Goal: Information Seeking & Learning: Learn about a topic

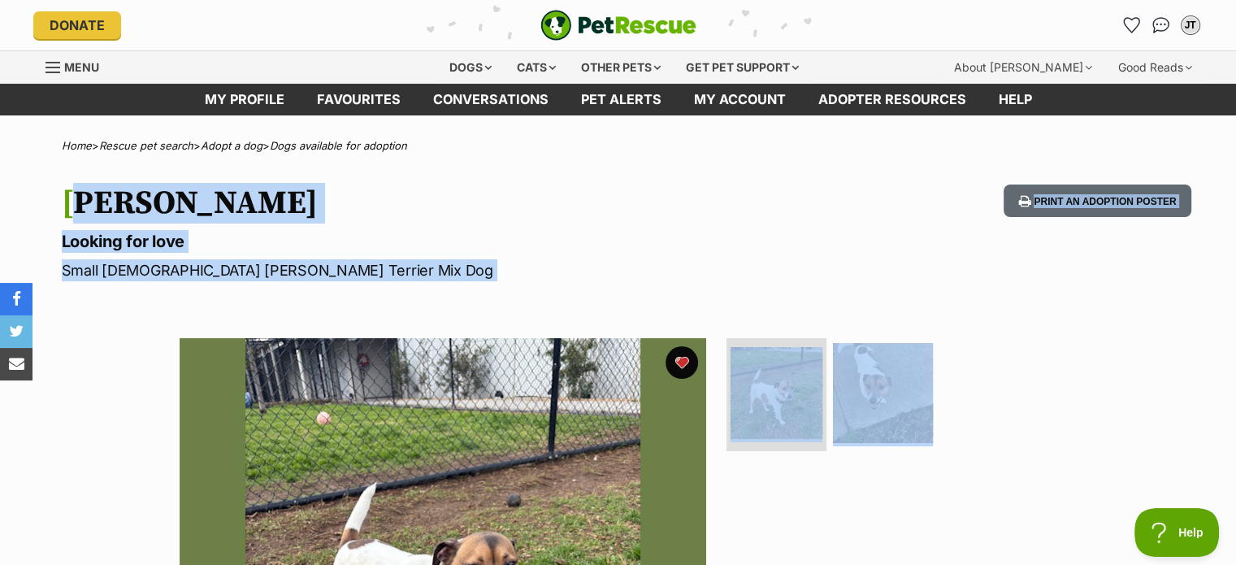
drag, startPoint x: 588, startPoint y: 273, endPoint x: 59, endPoint y: 210, distance: 532.5
copy section "[PERSON_NAME] Looking for love Small [DEMOGRAPHIC_DATA] [PERSON_NAME] Terrier M…"
click at [359, 226] on hgroup "[PERSON_NAME] Looking for love Small [DEMOGRAPHIC_DATA] [PERSON_NAME] Terrier M…" at bounding box center [405, 232] width 687 height 97
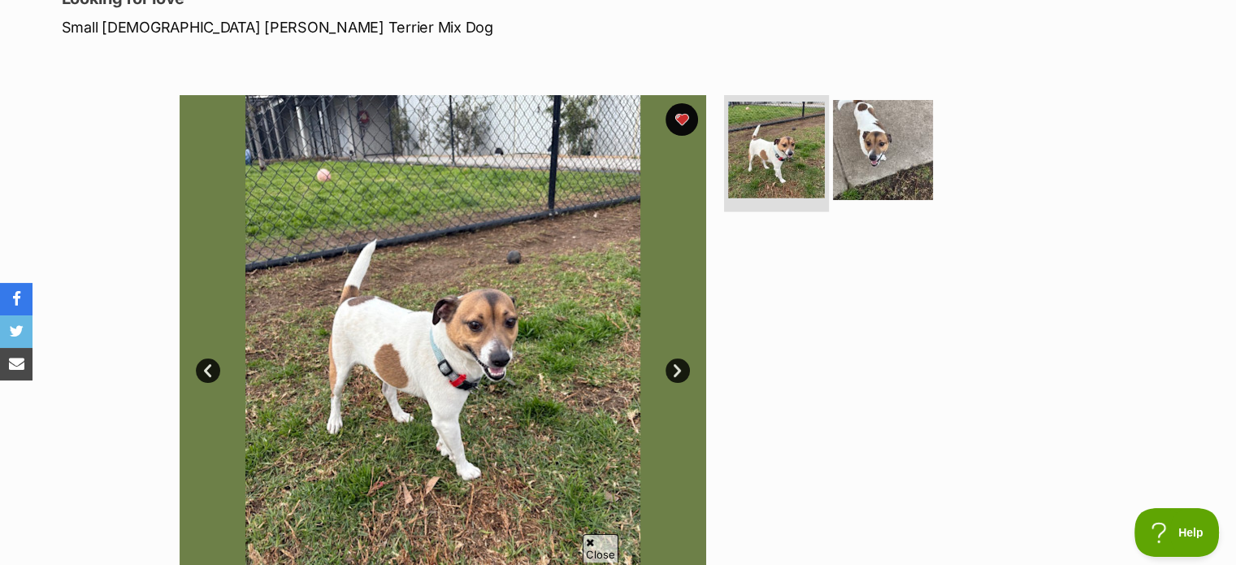
scroll to position [255, 0]
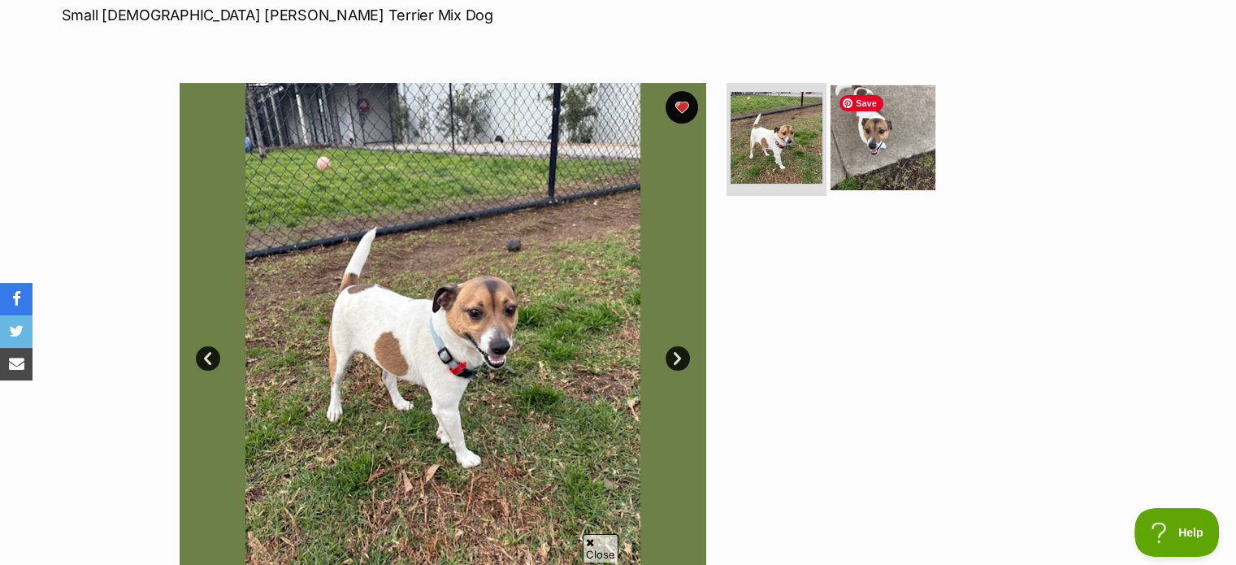
click at [878, 161] on img at bounding box center [882, 136] width 105 height 105
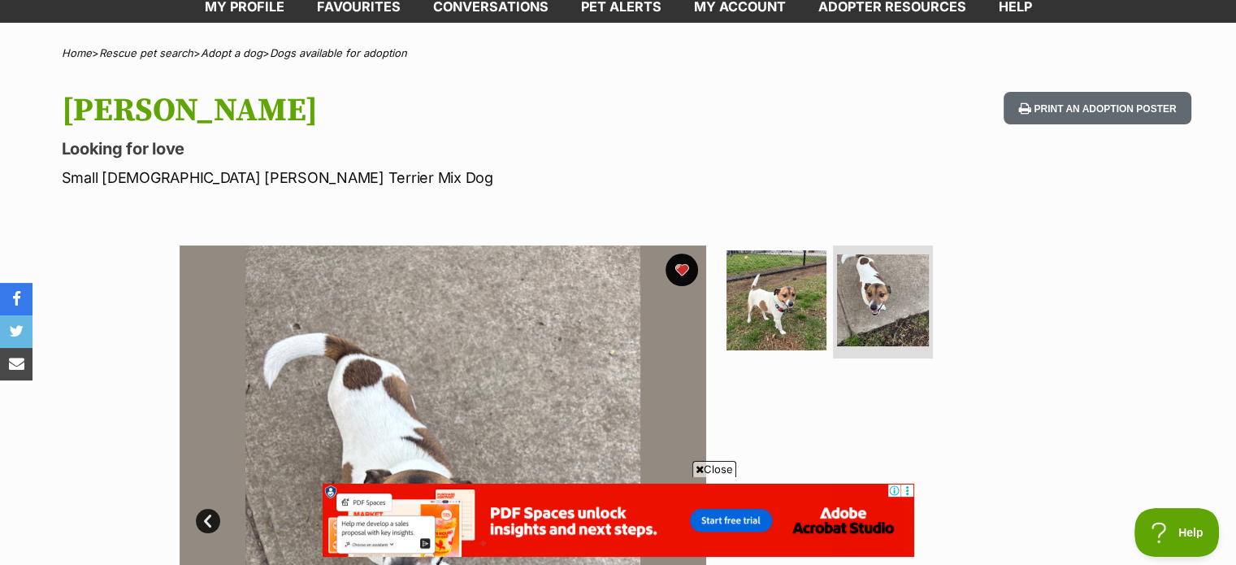
scroll to position [88, 0]
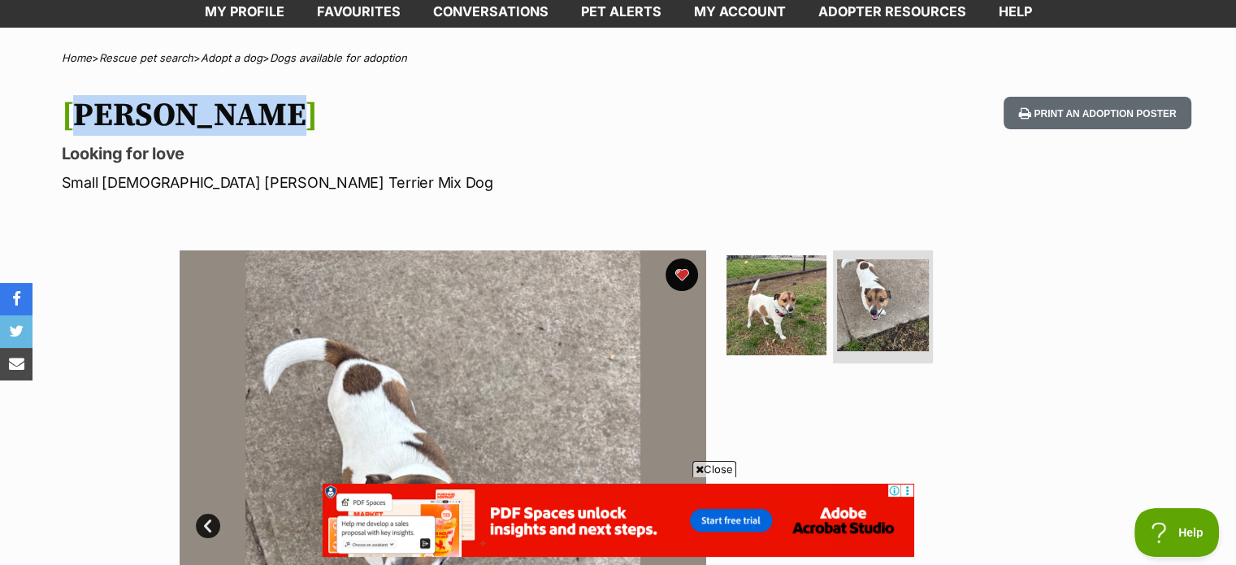
drag, startPoint x: 229, startPoint y: 128, endPoint x: 30, endPoint y: 128, distance: 199.0
click at [30, 128] on div "[PERSON_NAME] Looking for love Small [DEMOGRAPHIC_DATA] [PERSON_NAME] Terrier M…" at bounding box center [618, 145] width 1194 height 97
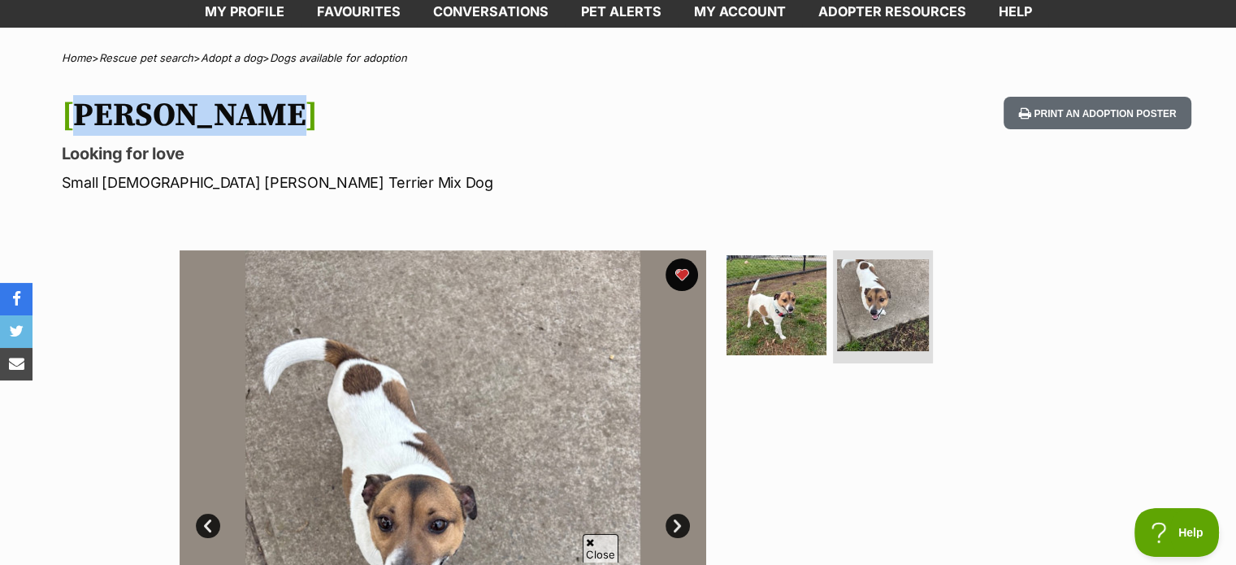
copy h1 "[PERSON_NAME]"
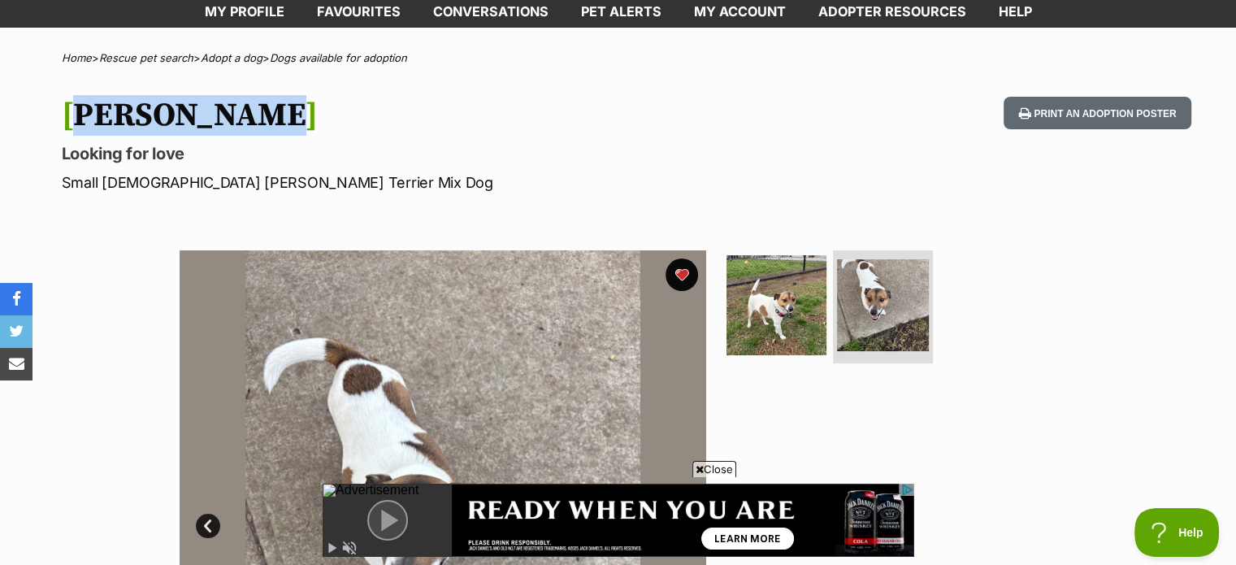
scroll to position [0, 0]
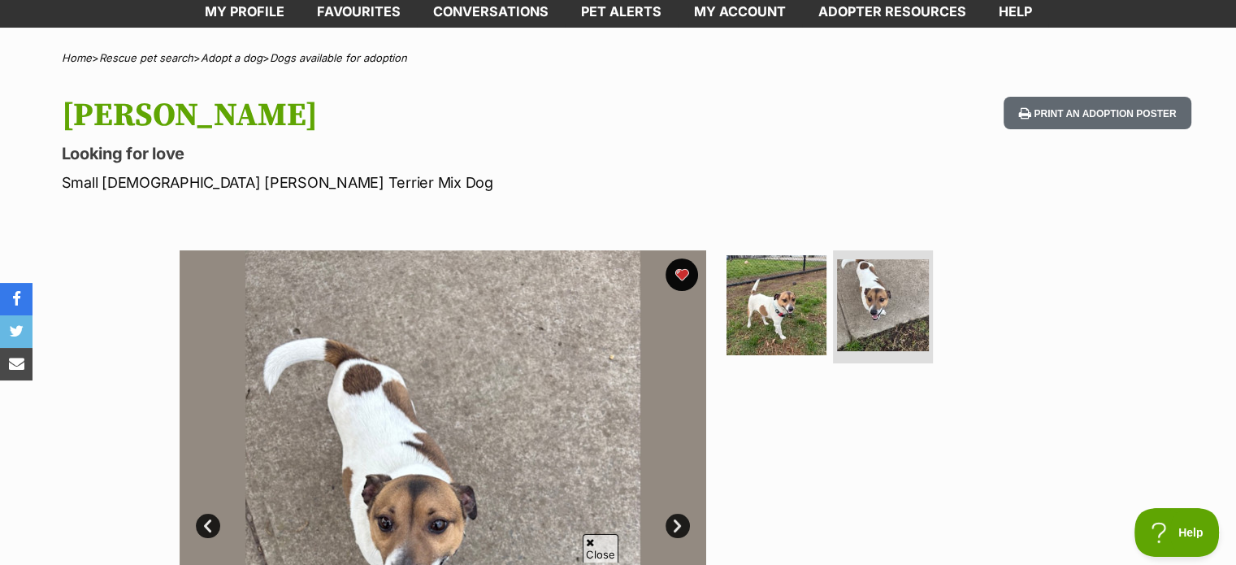
click at [291, 166] on hgroup "[PERSON_NAME] Looking for love Small [DEMOGRAPHIC_DATA] [PERSON_NAME] Terrier M…" at bounding box center [405, 145] width 687 height 97
